Goal: Transaction & Acquisition: Purchase product/service

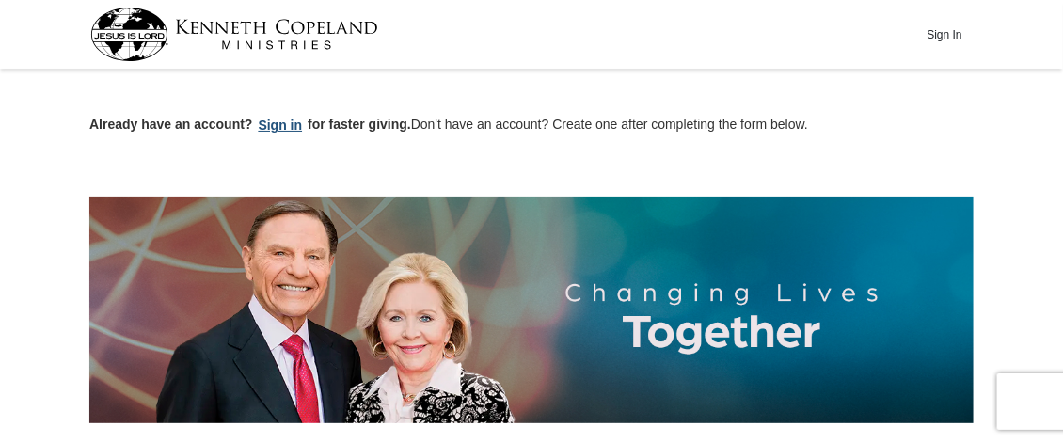
click at [283, 121] on button "Sign in" at bounding box center [280, 126] width 55 height 22
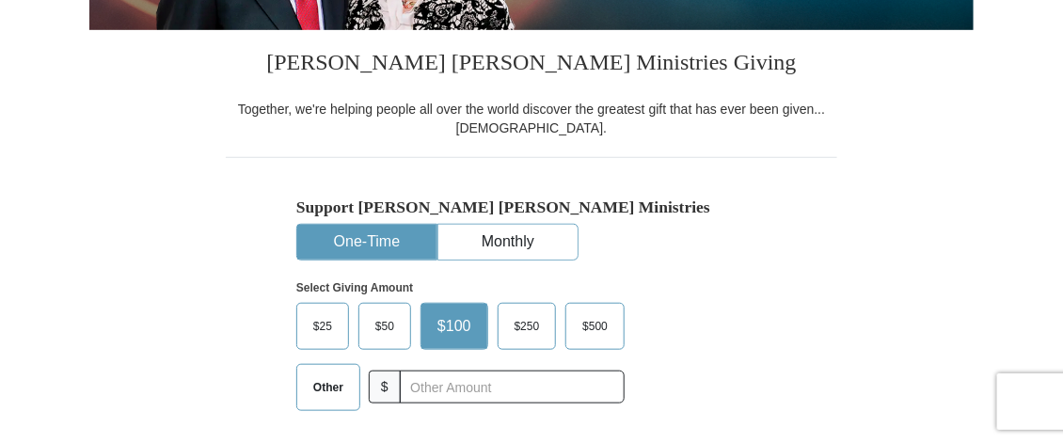
select select "NY"
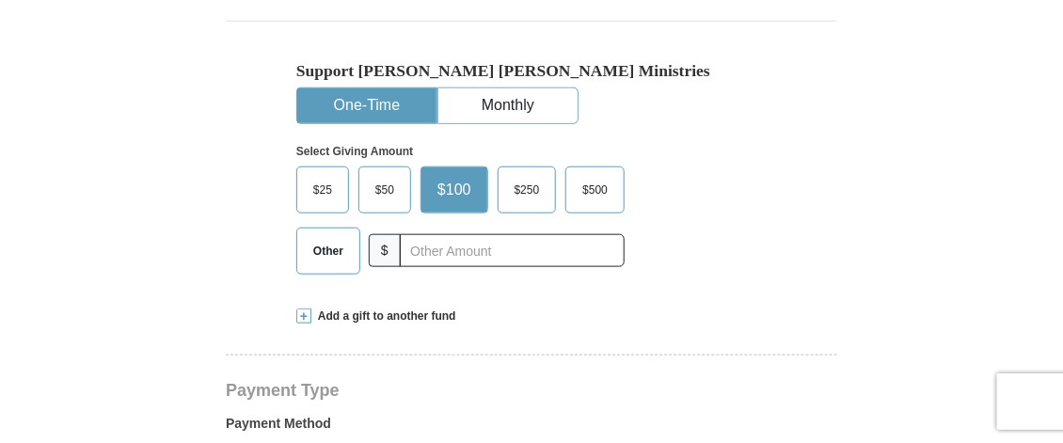
scroll to position [505, 0]
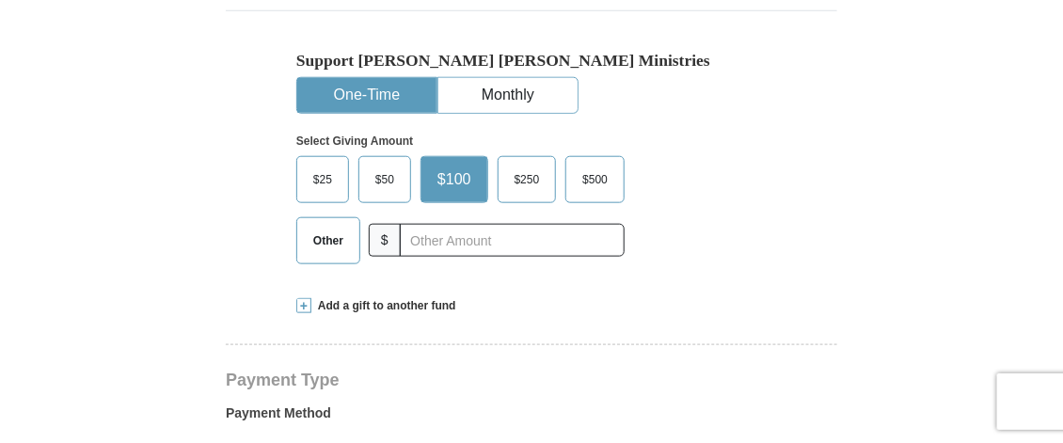
click at [341, 244] on span "Other" at bounding box center [328, 241] width 49 height 28
click at [0, 0] on input "Other" at bounding box center [0, 0] width 0 height 0
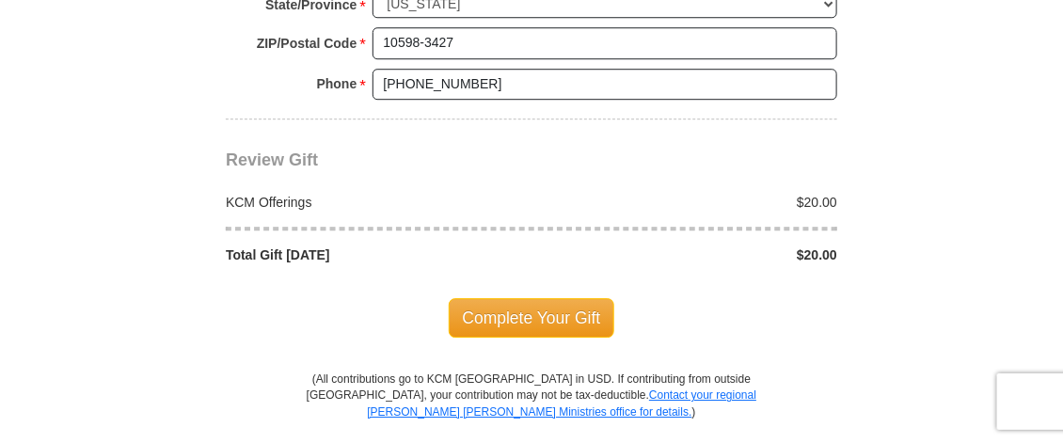
scroll to position [1601, 0]
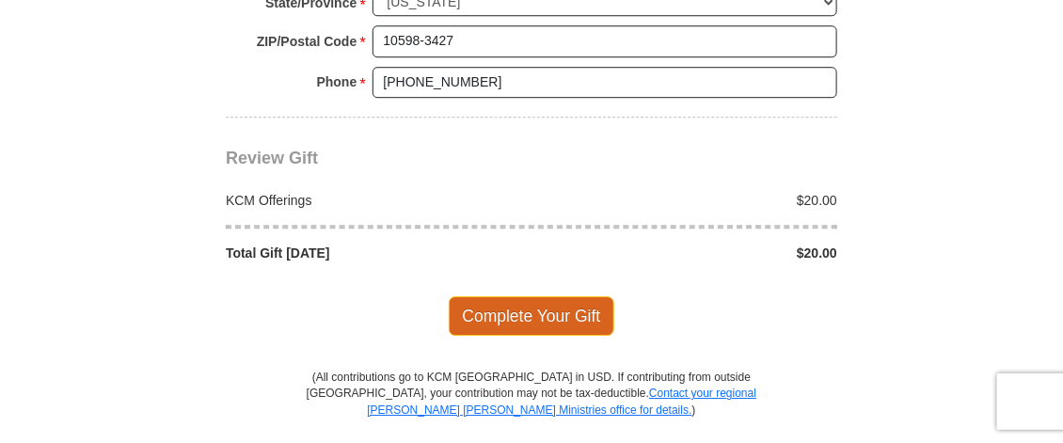
type input "20.00"
click at [541, 309] on span "Complete Your Gift" at bounding box center [532, 316] width 166 height 40
